Goal: Information Seeking & Learning: Learn about a topic

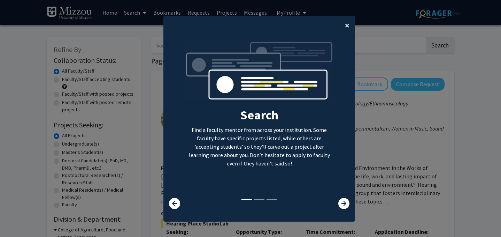
click at [347, 28] on span "×" at bounding box center [347, 25] width 5 height 11
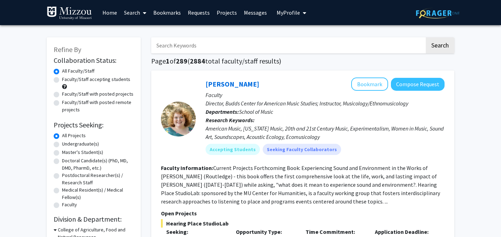
click at [292, 13] on span "My Profile" at bounding box center [288, 12] width 23 height 7
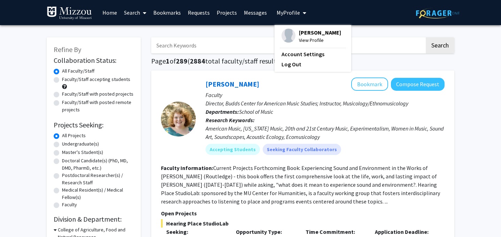
click at [352, 19] on div "Skip navigation Home Search Bookmarks Requests Projects Messages My Profile [PE…" at bounding box center [250, 12] width 418 height 25
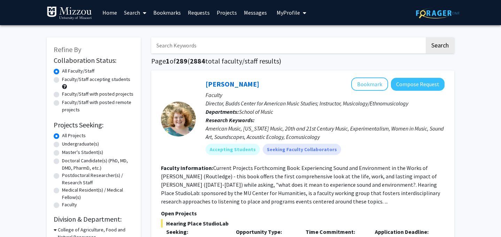
click at [325, 44] on input "Search Keywords" at bounding box center [288, 45] width 274 height 16
type input "behavioral"
click at [426, 37] on button "Search" at bounding box center [440, 45] width 29 height 16
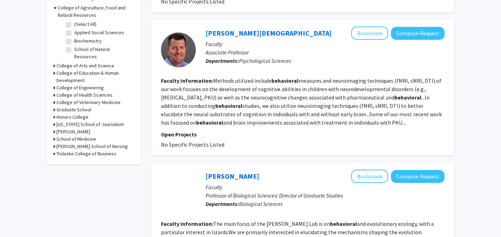
scroll to position [217, 0]
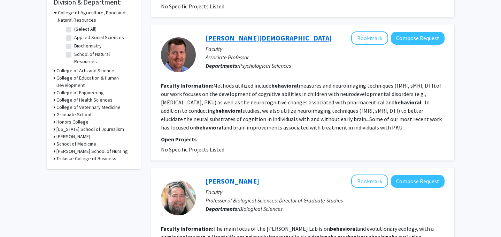
click at [223, 33] on link "[PERSON_NAME][DEMOGRAPHIC_DATA]" at bounding box center [269, 37] width 126 height 9
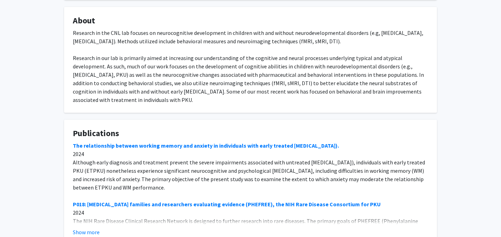
scroll to position [110, 0]
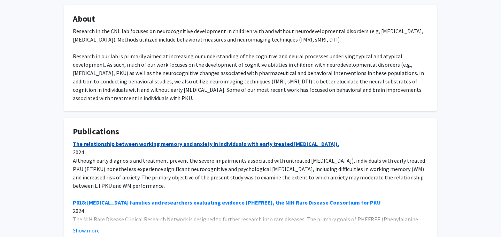
click at [304, 140] on link "The relationship between working memory and anxiety in individuals with early t…" at bounding box center [206, 143] width 266 height 7
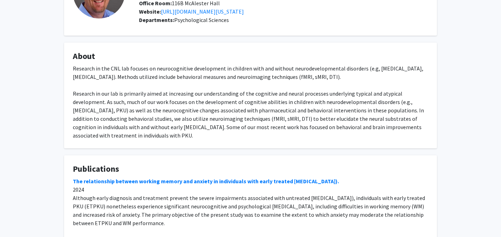
scroll to position [0, 0]
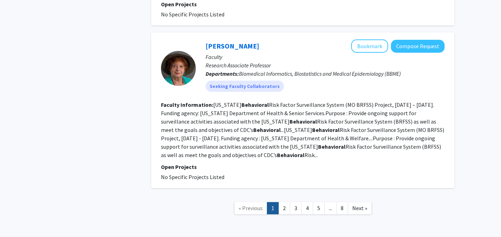
scroll to position [1344, 0]
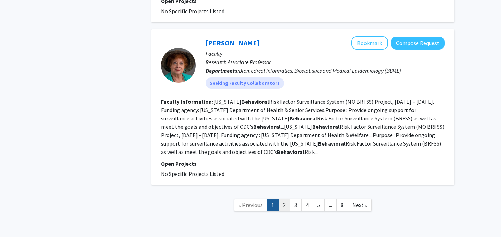
click at [286, 199] on link "2" at bounding box center [284, 205] width 12 height 12
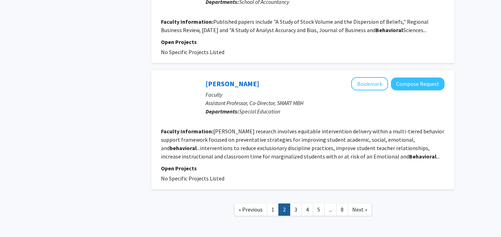
scroll to position [1162, 0]
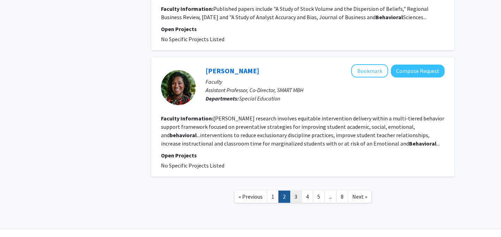
click at [295, 190] on link "3" at bounding box center [296, 196] width 12 height 12
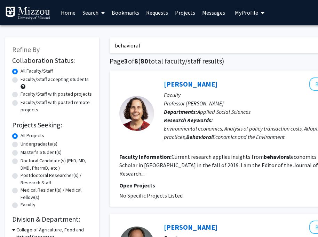
drag, startPoint x: 164, startPoint y: 44, endPoint x: 108, endPoint y: 44, distance: 56.4
